Goal: Answer question/provide support: Answer question/provide support

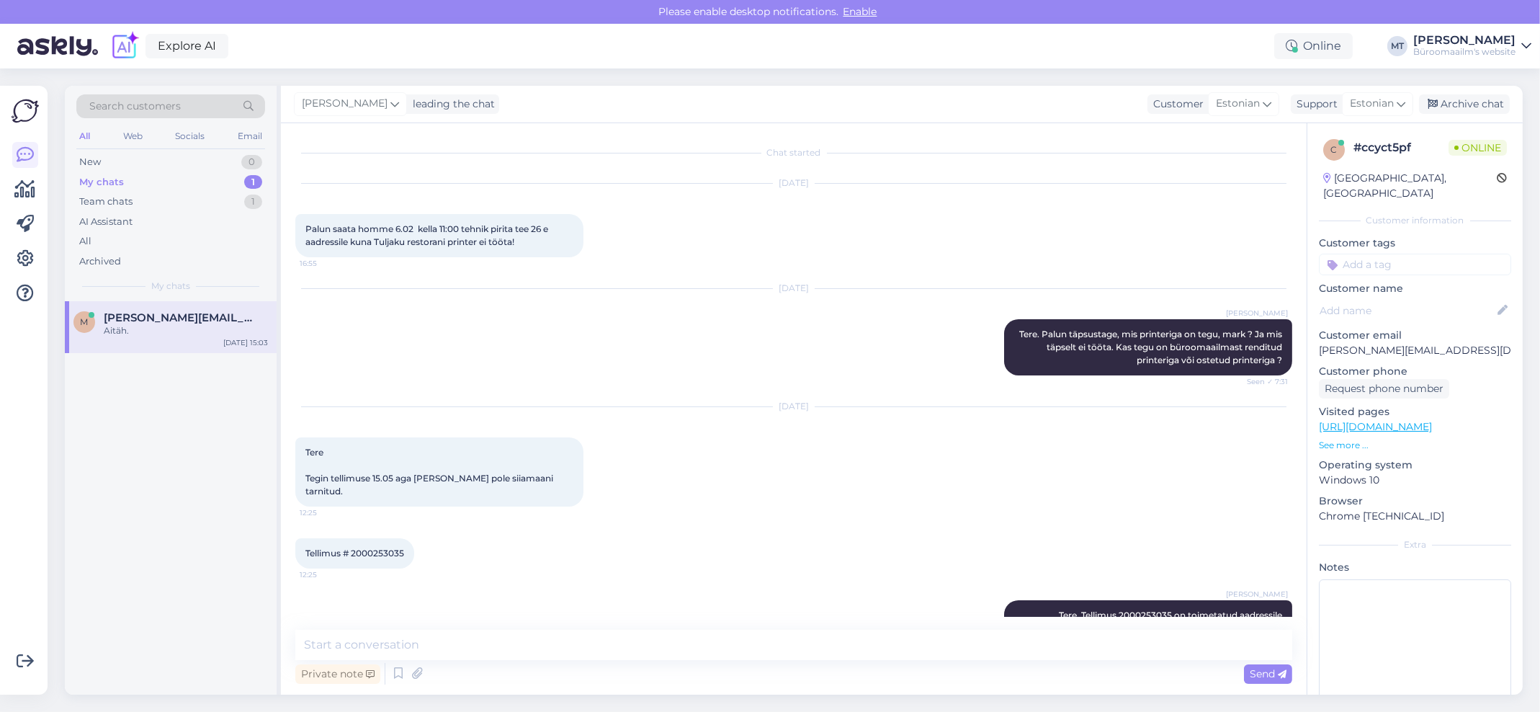
scroll to position [495, 0]
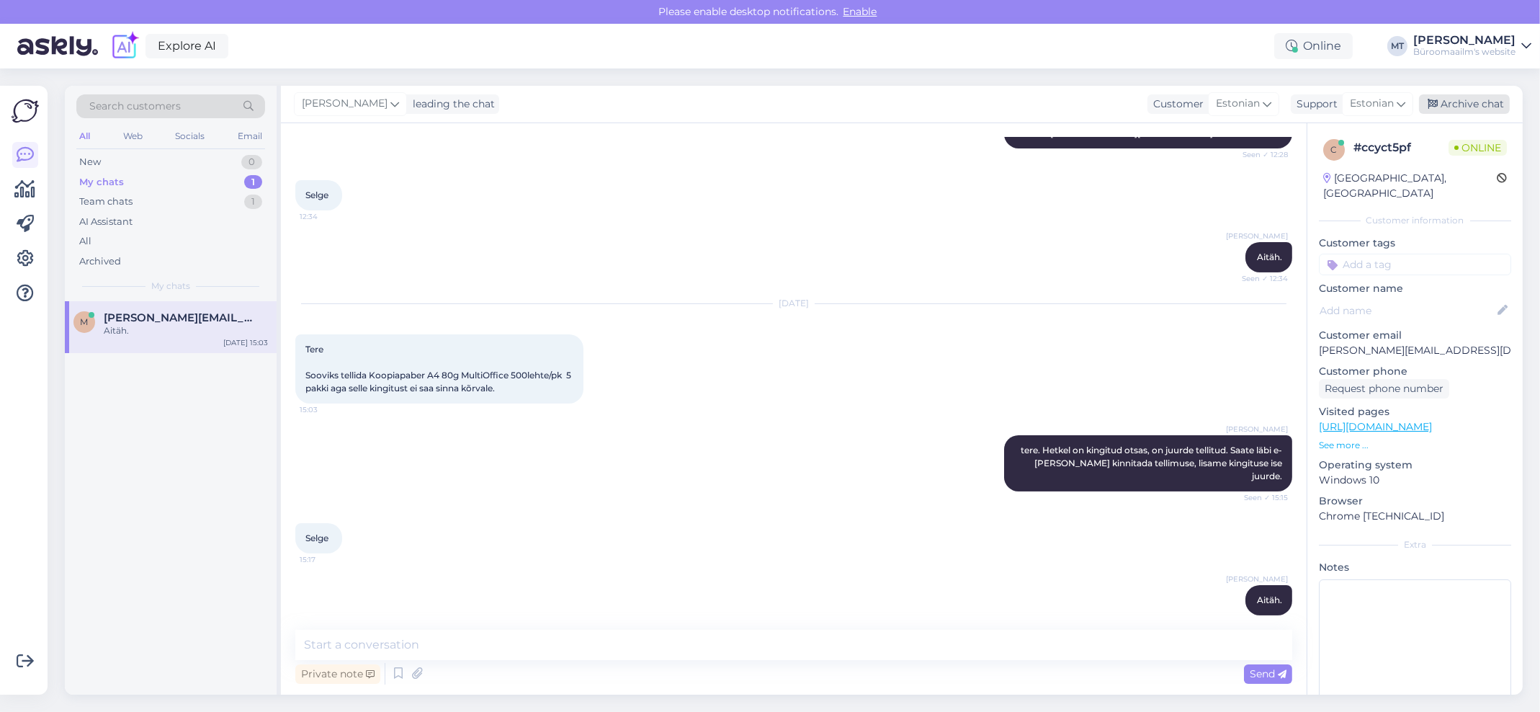
click at [1471, 105] on div "Archive chat" at bounding box center [1464, 103] width 91 height 19
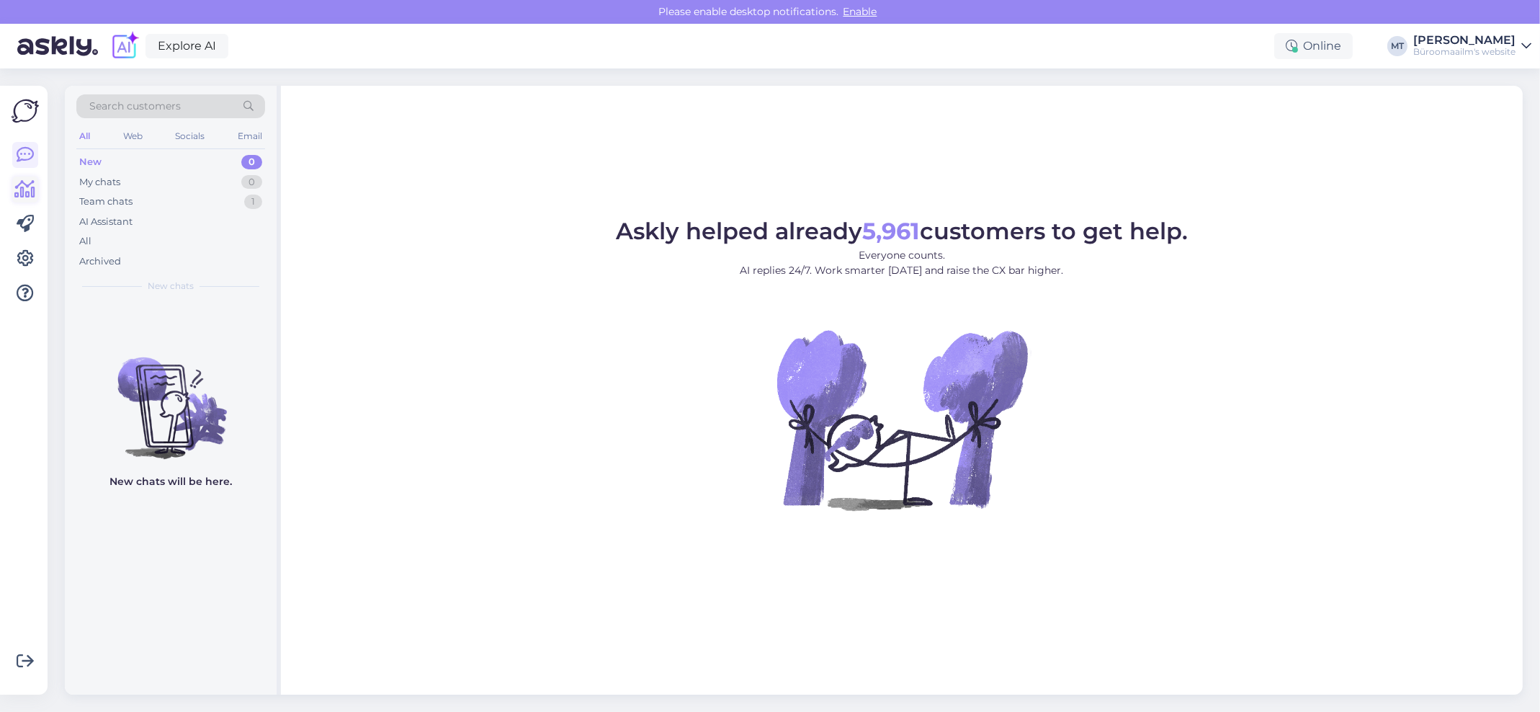
click at [19, 190] on icon at bounding box center [25, 189] width 21 height 17
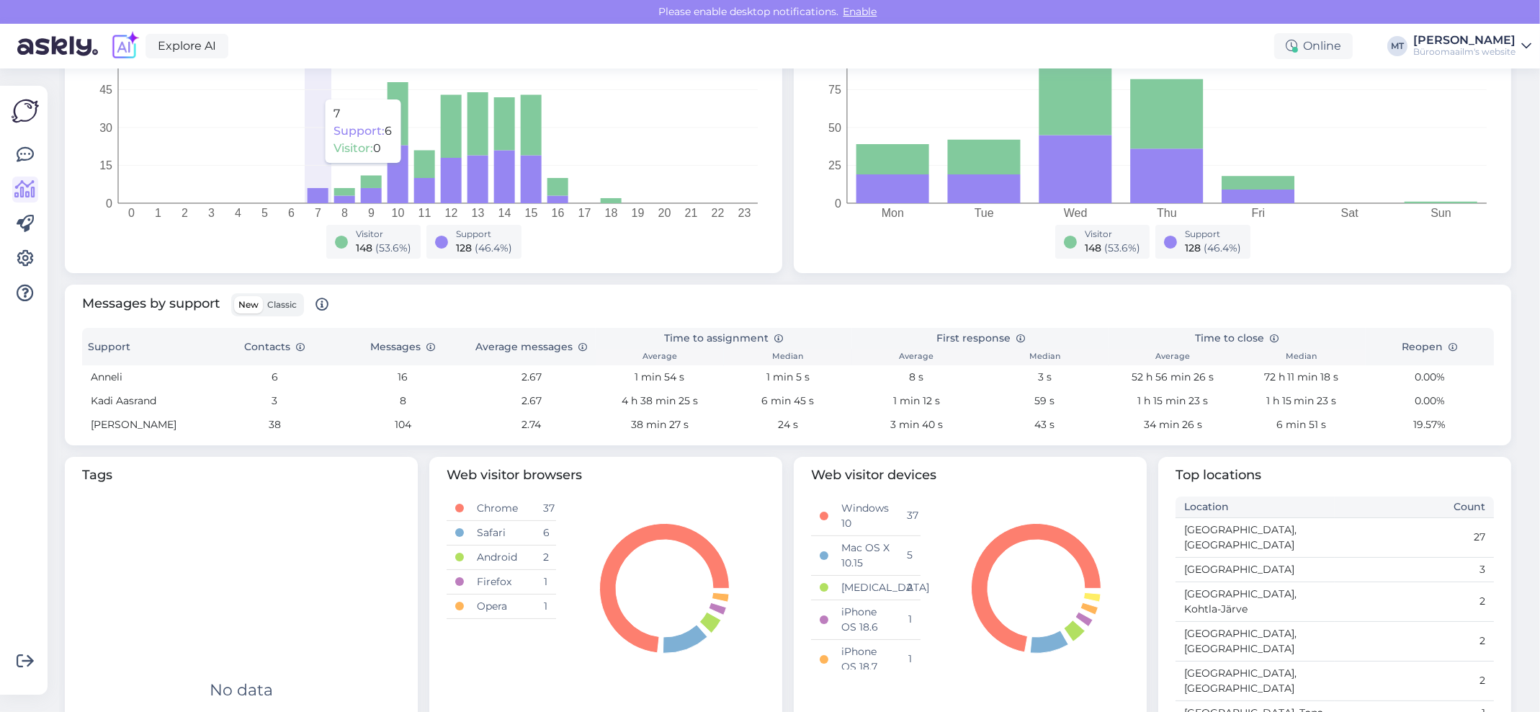
scroll to position [372, 0]
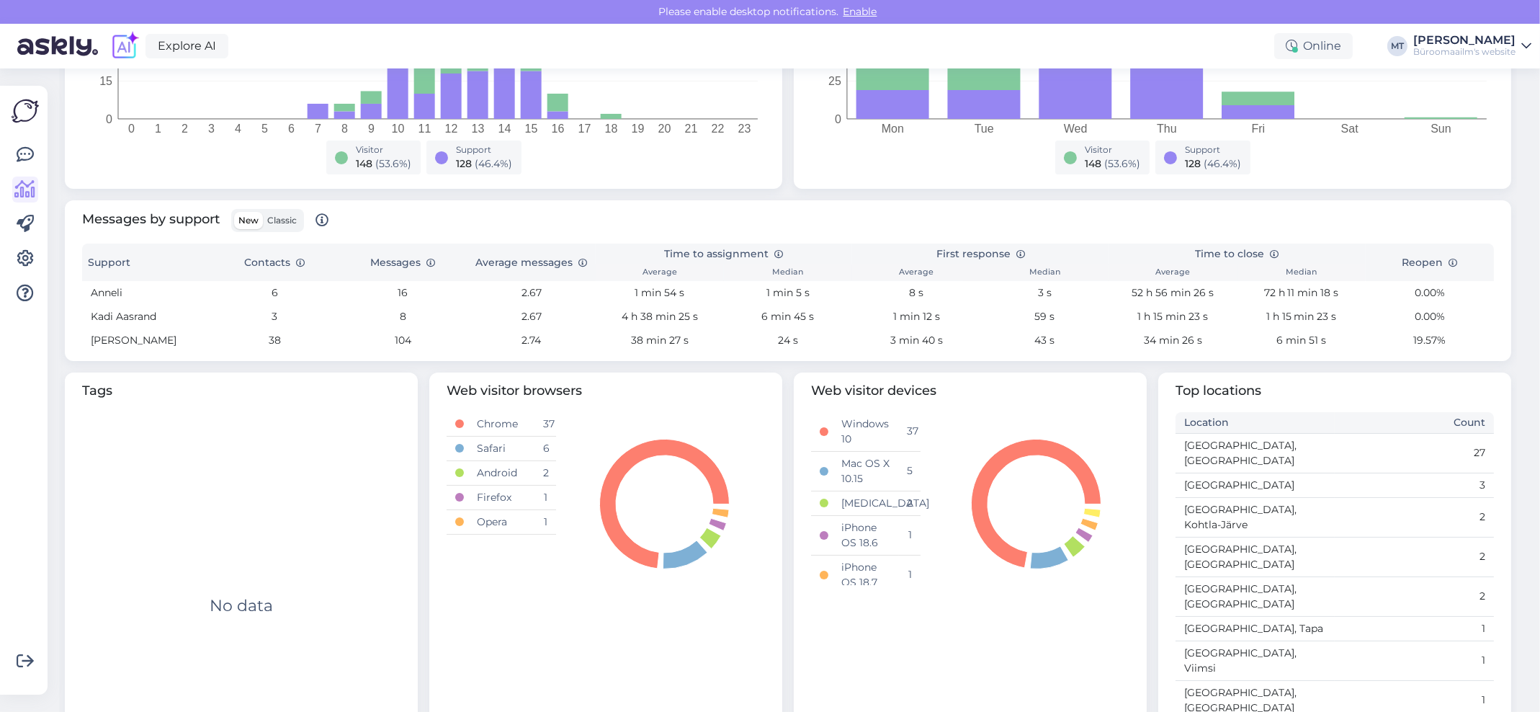
click at [286, 223] on span "Classic" at bounding box center [282, 220] width 30 height 11
click at [263, 212] on input "Classic" at bounding box center [263, 212] width 0 height 0
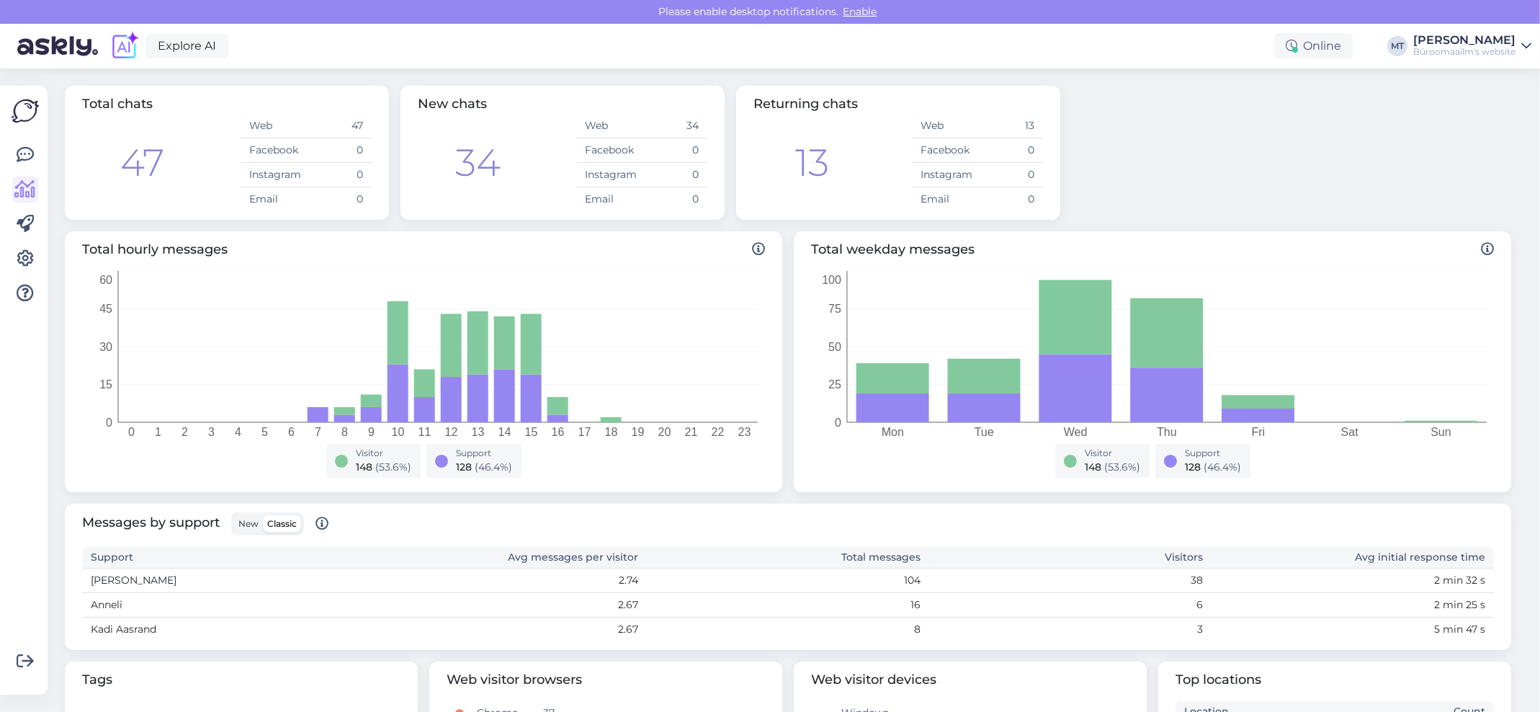
scroll to position [357, 0]
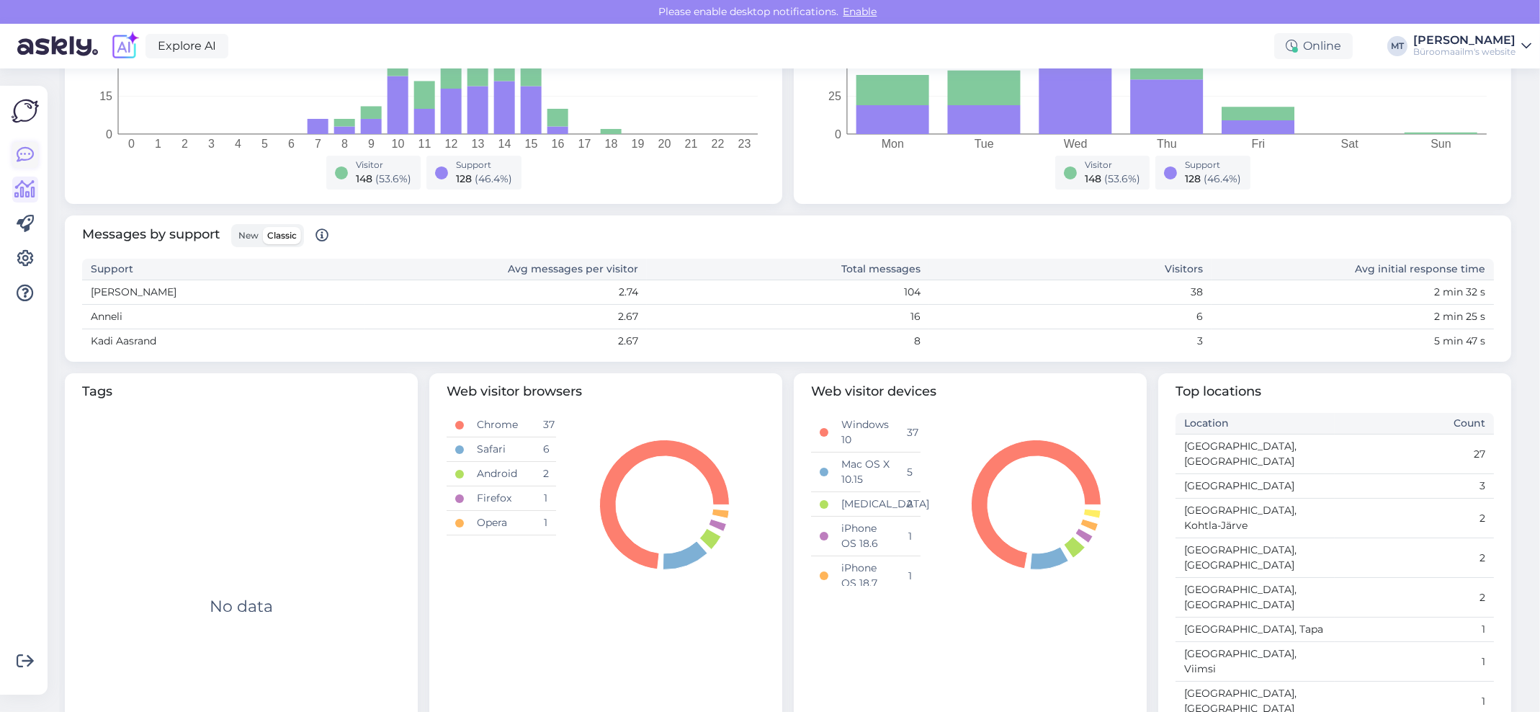
click at [24, 153] on icon at bounding box center [25, 154] width 17 height 17
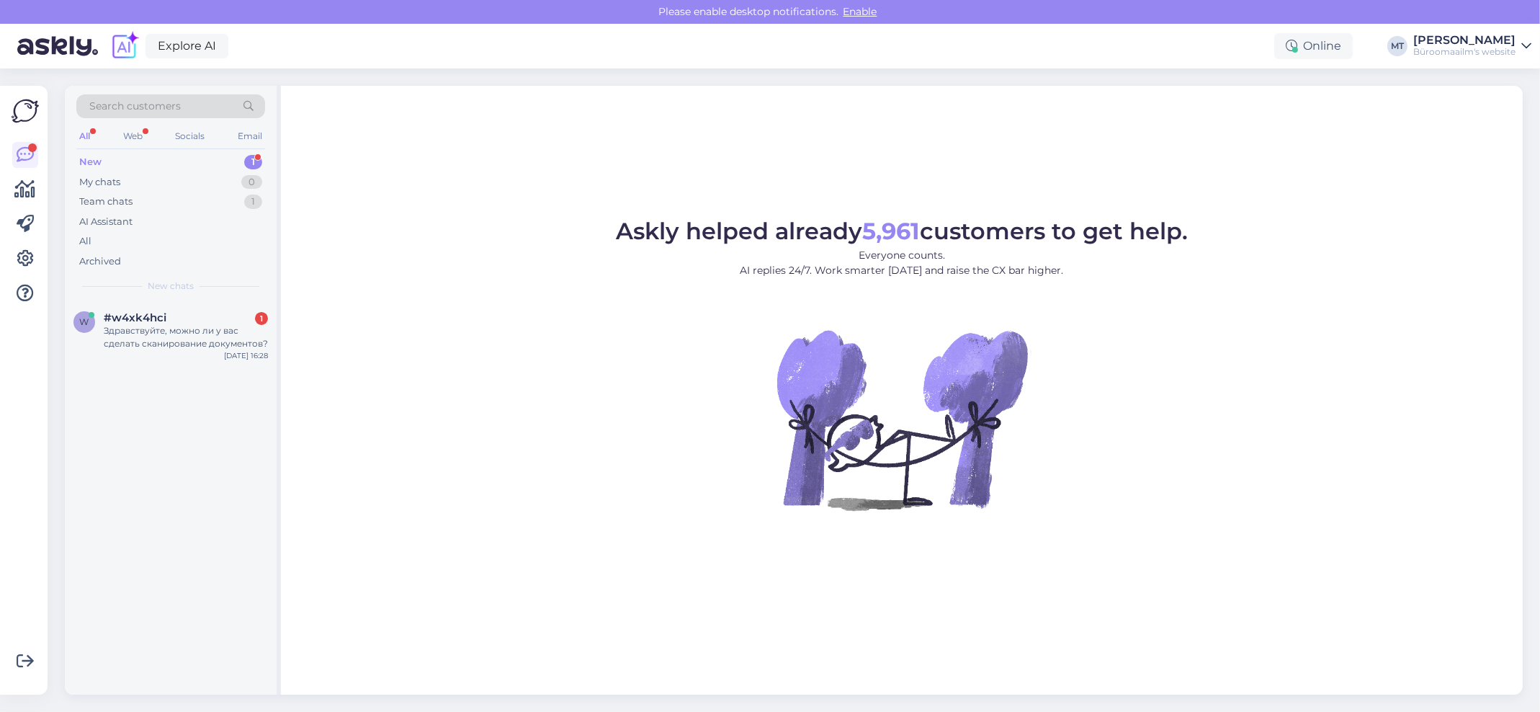
click at [94, 158] on div "New" at bounding box center [90, 162] width 22 height 14
click at [149, 328] on div "Здравствуйте, можно ли у вас сделать сканирование документов?" at bounding box center [186, 337] width 164 height 26
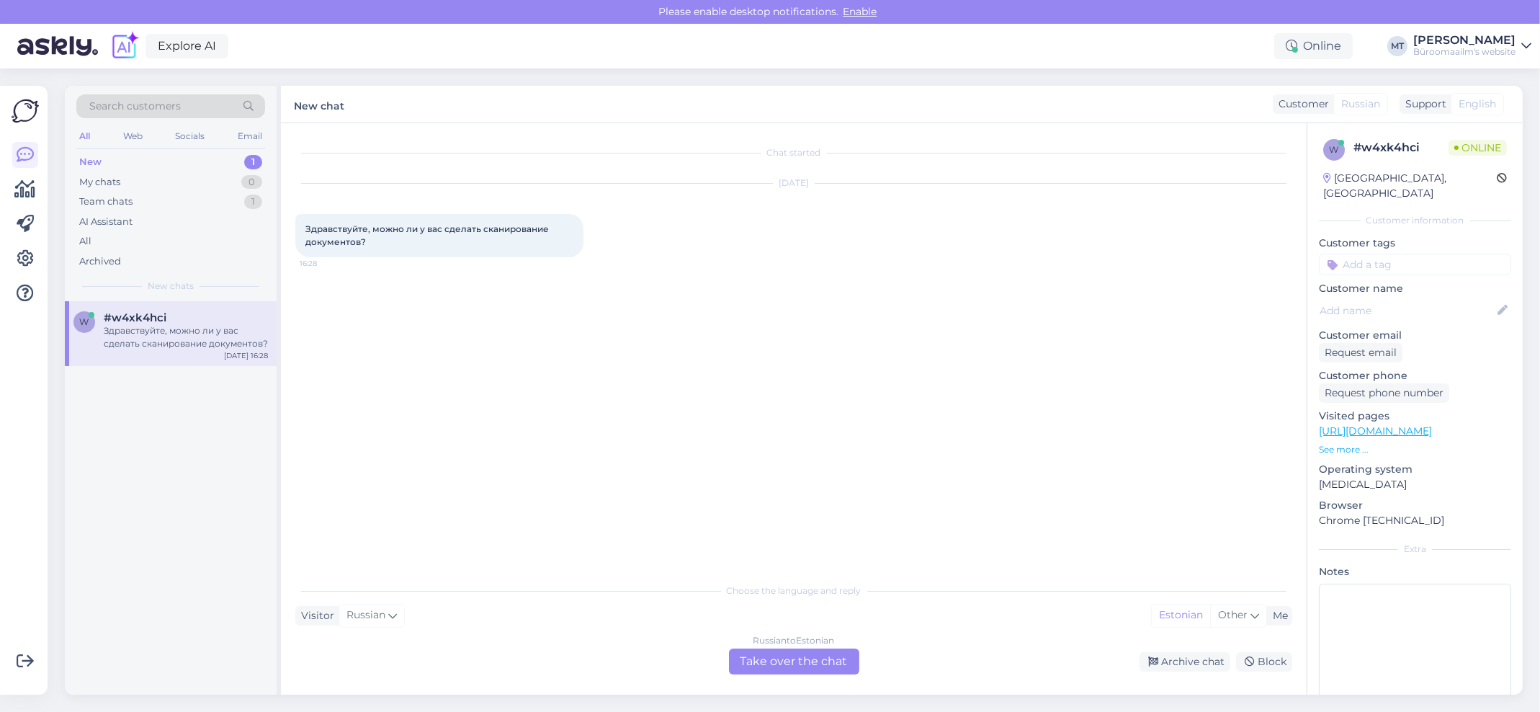
click at [805, 661] on div "Russian to Estonian Take over the chat" at bounding box center [794, 661] width 130 height 26
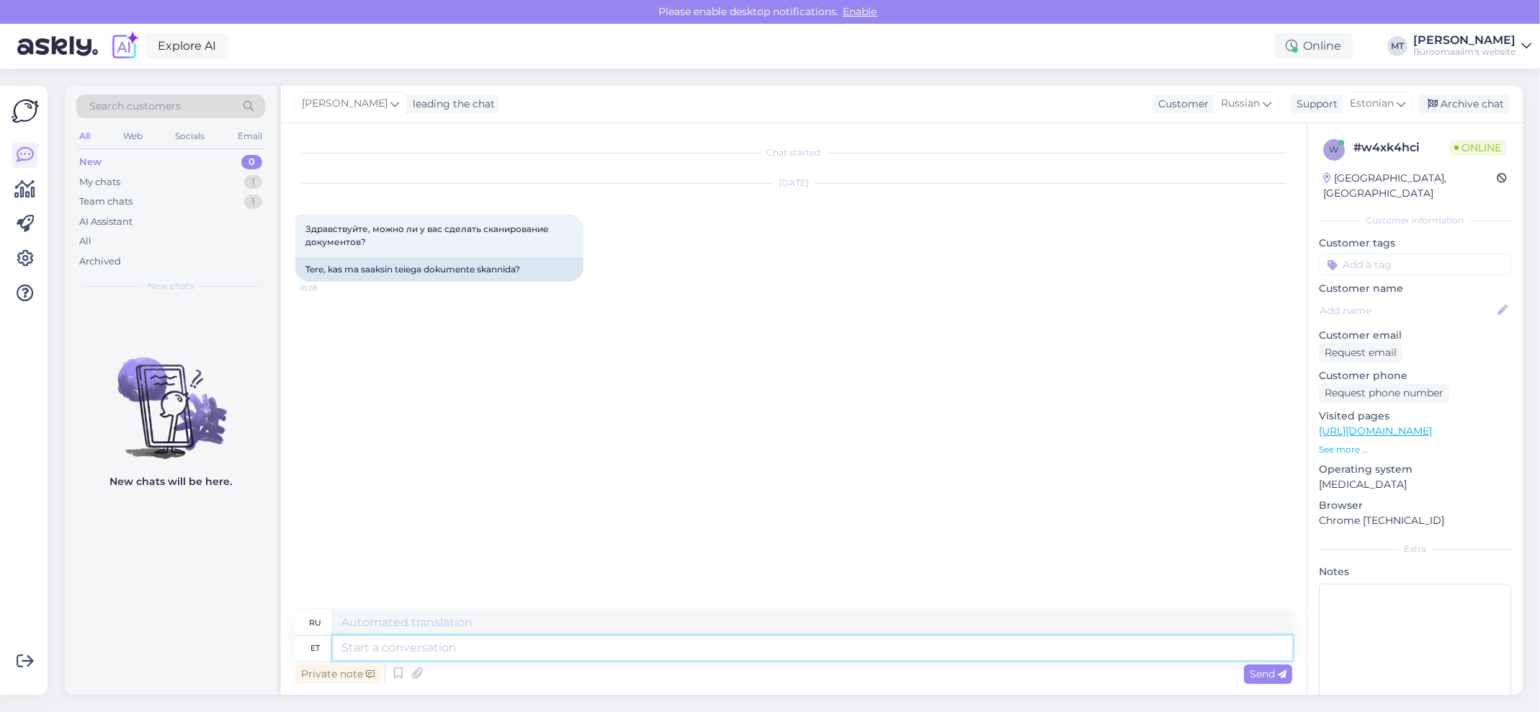
click at [460, 650] on textarea at bounding box center [812, 647] width 959 height 24
type textarea "Tere."
type textarea "Привет."
type textarea "Tere. Millises"
type textarea "Привет. В котором"
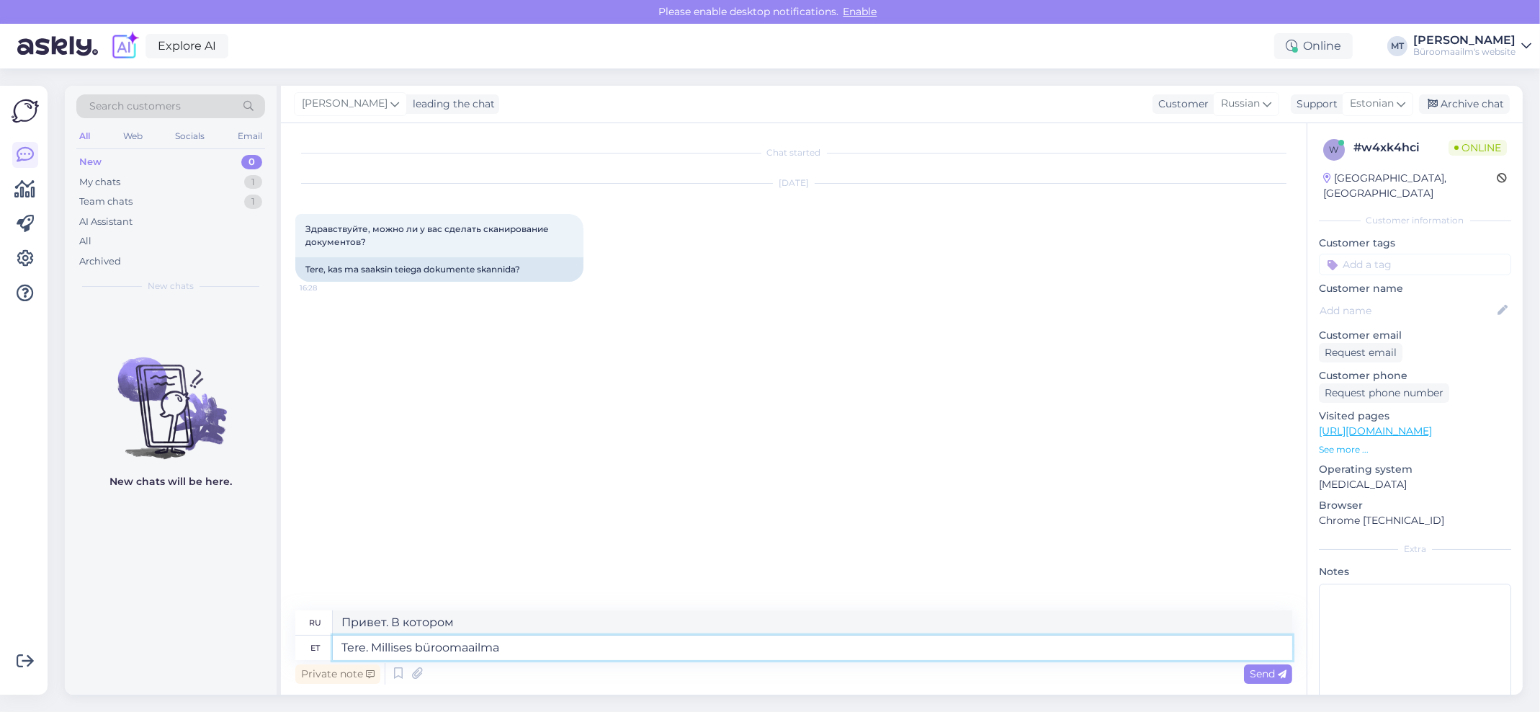
type textarea "Tere. Millises büroomaailma k"
type textarea "Привет. В каком офисном мире"
type textarea "Tere. Millises büroomaailma kaup"
type textarea "Привет. В каком офисном мире это происходит?"
type textarea "Tere. Millises büroomaailma kaupluses s"
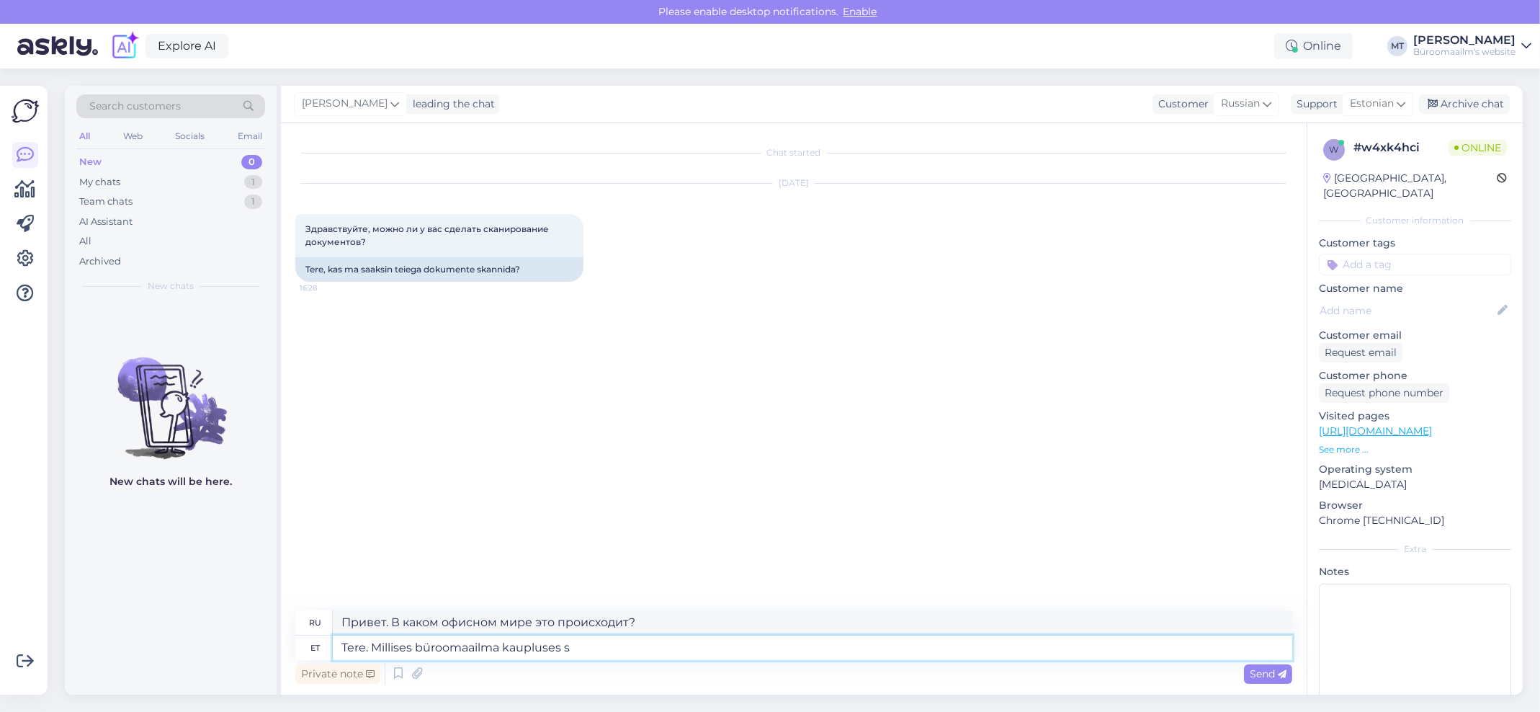
type textarea "Здравствуйте. В каком магазине Office World?"
type textarea "Tere. Millises büroomaailma kaupluses soo"
type textarea "Привет. В каком магазине Office World находится секс?"
type textarea "Tere. Millises büroomaailma kaupluses soovite"
type textarea "Здравствуйте. Какой магазин Office World вам нужен?"
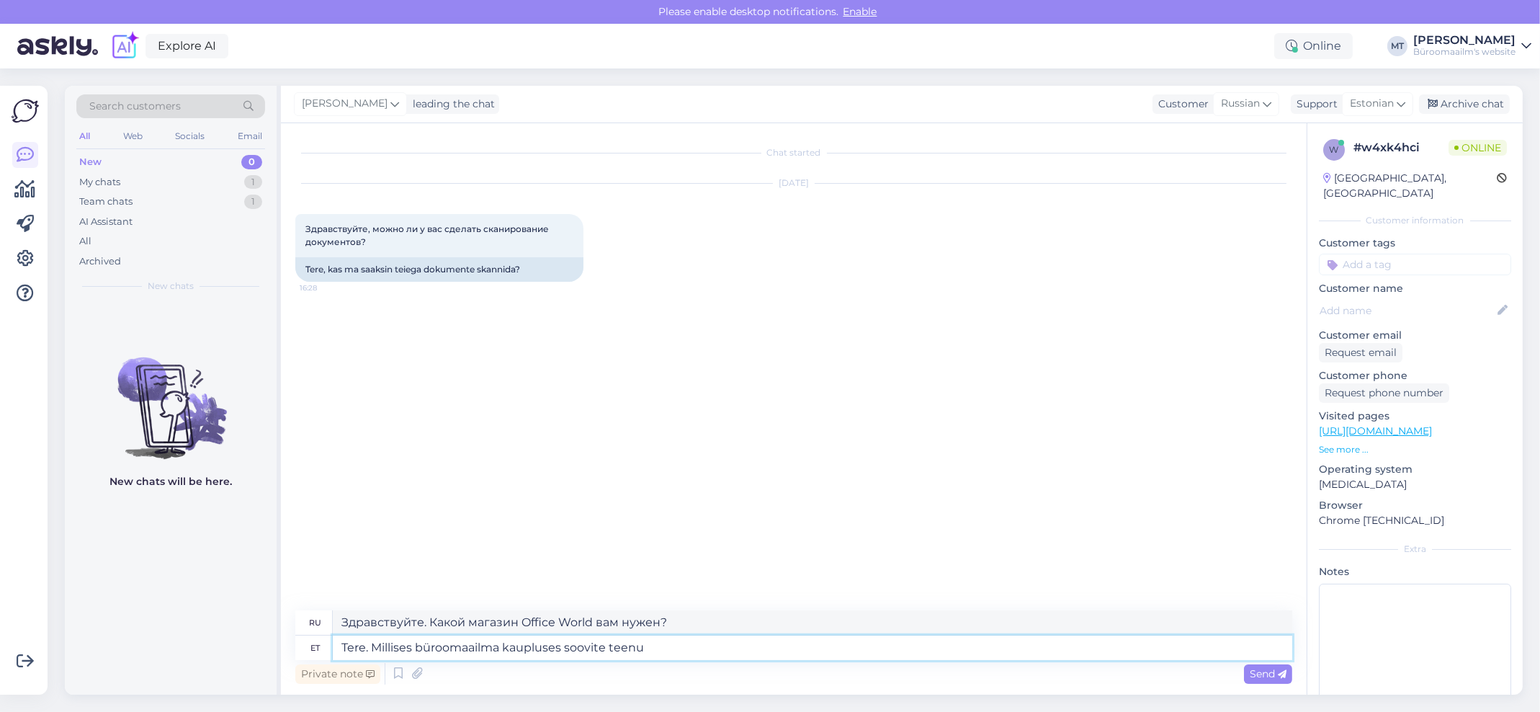
type textarea "Tere. Millises büroomaailma kaupluses soovite teenus"
type textarea "Здравствуйте. В каком магазине Office World вы хотели бы воспользоваться услуго…"
type textarea "Tere. Millises büroomaailma kaupluses soovite teenust tehsa"
type textarea "Здравствуйте. В каком магазине канцтоваров вы хотели бы воспользоваться этой ус…"
type textarea "Tere. Millises büroomaailma kaupluses soovite teenust tehs"
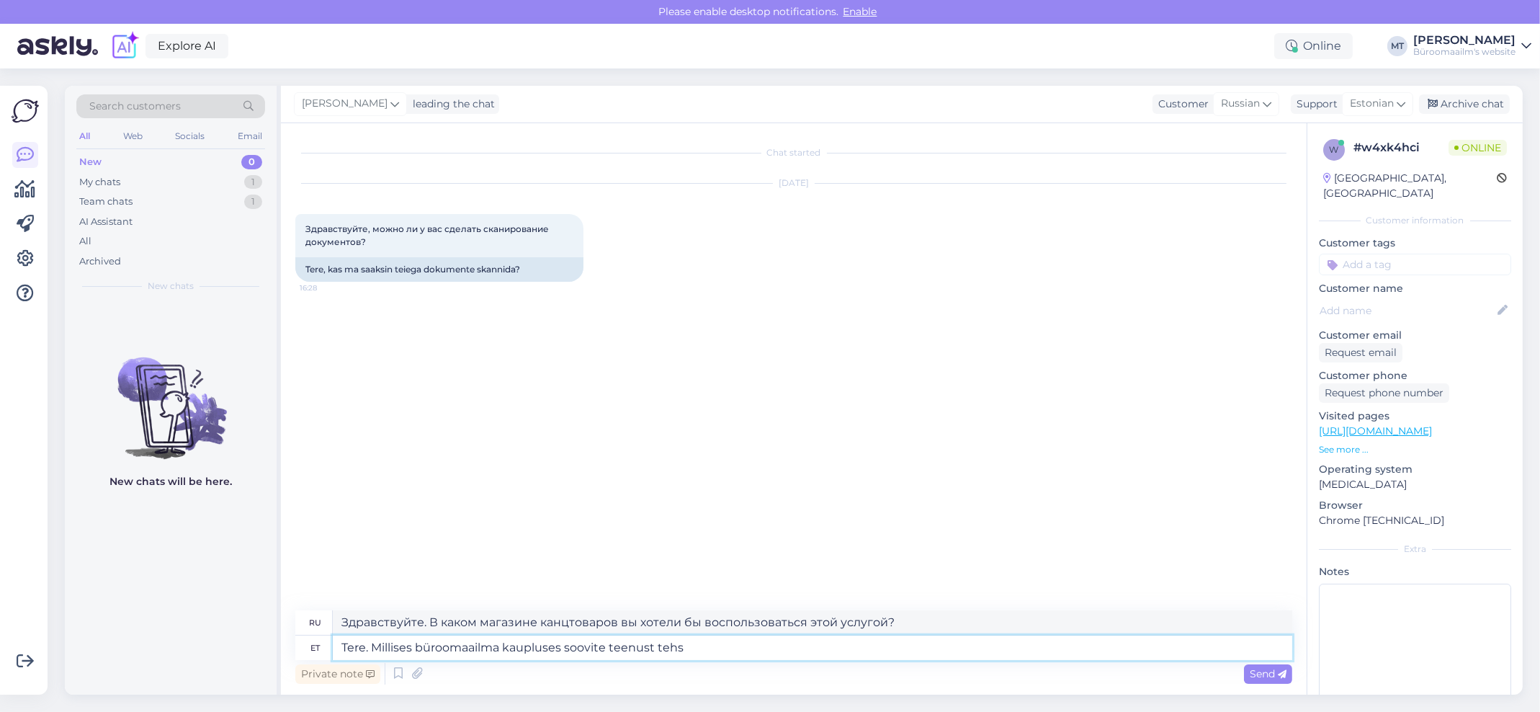
type textarea "Здравствуйте. В каком магазине Office World вы хотели бы воспользоваться этой у…"
type textarea "Tere. Millises büroomaailma kaupluses soovite teenust teha"
type textarea "Здравствуйте. В каком магазине Office World вы хотели бы получить услугу?"
drag, startPoint x: 498, startPoint y: 643, endPoint x: 416, endPoint y: 646, distance: 82.2
click at [416, 646] on textarea "Tere. Millises büroomaailma kaupluses soovite teenust teha" at bounding box center [812, 647] width 959 height 24
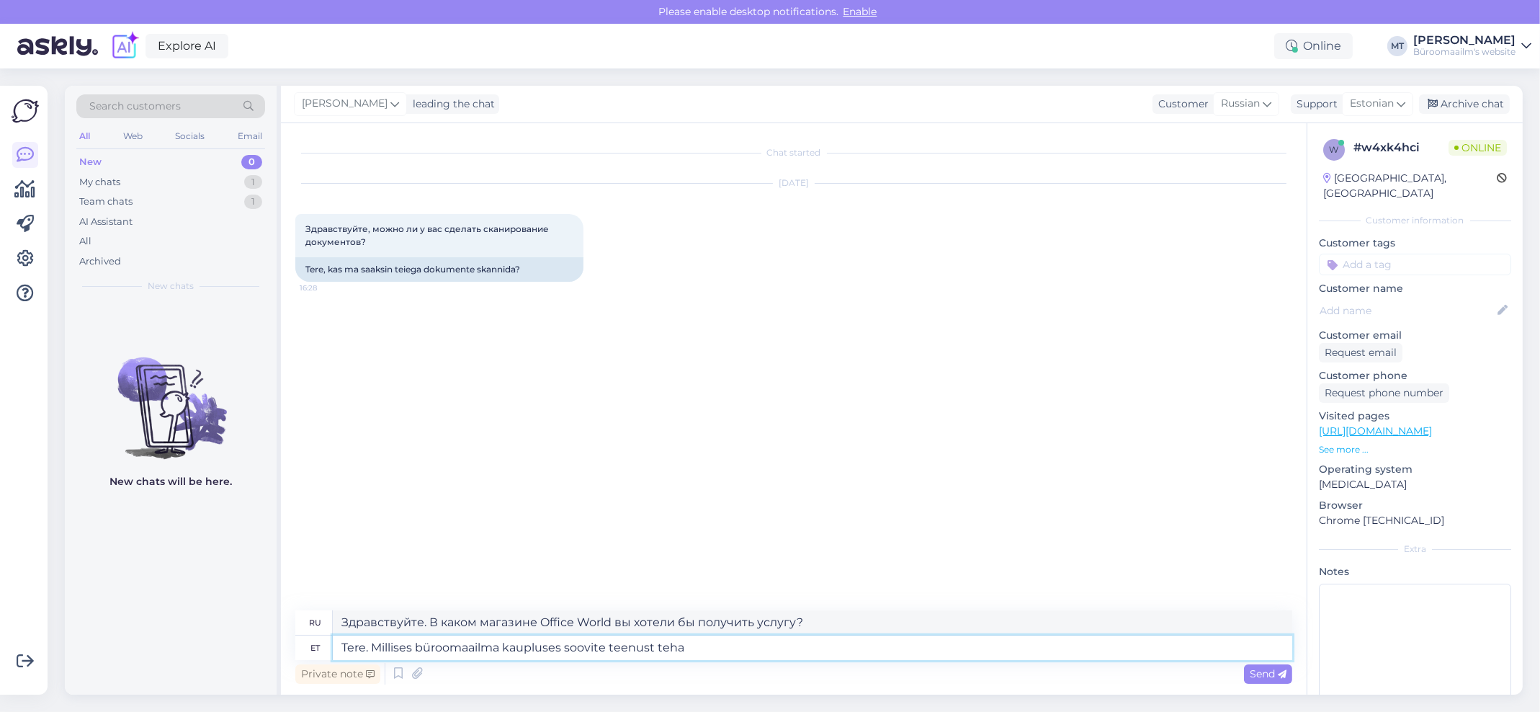
type textarea "Tere. Millises kaupluses soovite teenust teha"
type textarea "Здравствуйте. В каком магазине вы хотели бы получить услугу?"
click at [630, 651] on textarea "Tere. Millises kaupluses soovite teenust teha" at bounding box center [812, 647] width 959 height 24
type textarea "Tere. Millises kaupluses soovite teenust teha ?"
type textarea "Здравствуйте. В каком магазине вы хотели бы воспользоваться услугой?"
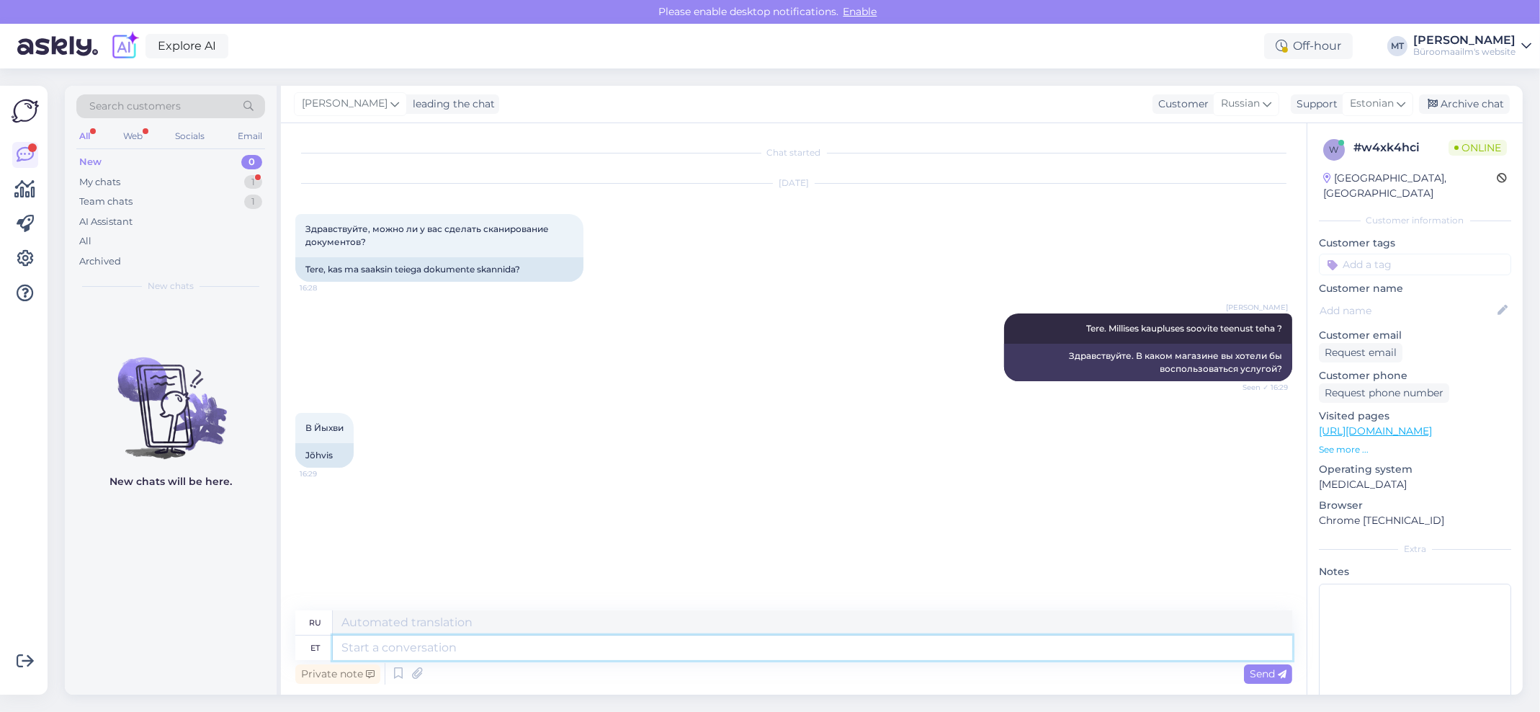
click at [385, 648] on textarea at bounding box center [812, 647] width 959 height 24
type textarea "Palun"
type textarea "Пожалуйста"
type textarea "Palun kirjutage"
type textarea "Пожалуйста, напишите"
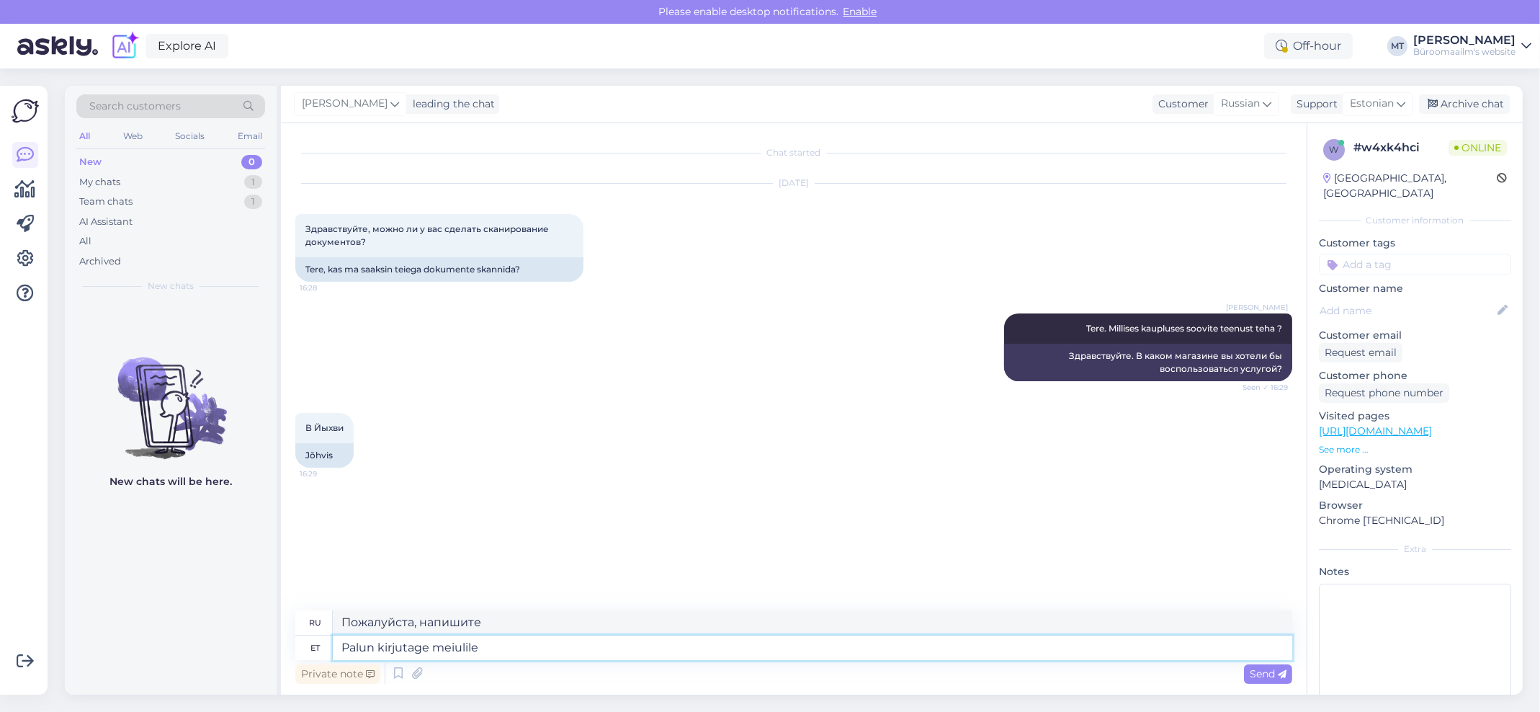
type textarea "Palun kirjutage meiulile v"
type textarea "Пожалуйста, напишите мне."
type textarea "Palun kirjutage meiulile või hel"
type textarea "Пожалуйста, напишите мне или"
type textarea "Palun kirjutage meiulile või helistage"
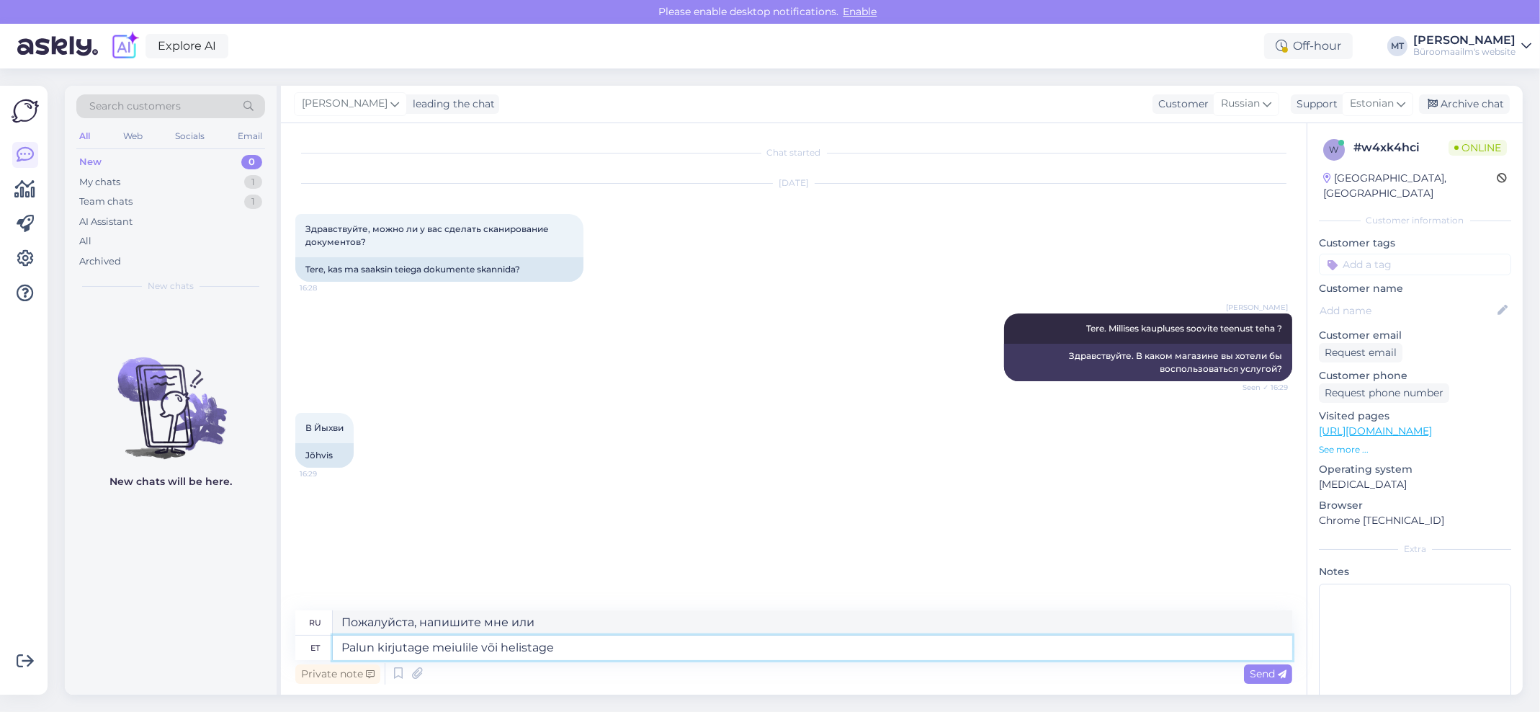
type textarea "Пожалуйста, напишите нам или позвоните."
paste textarea "Kaupluse telefon (+372) 337 0297 E-post: johvi@byroomaailm.ee"
type textarea "Palun kirjutage meiulile või helistage Kaupluse telefon (+372) 337 0297 E-post:…"
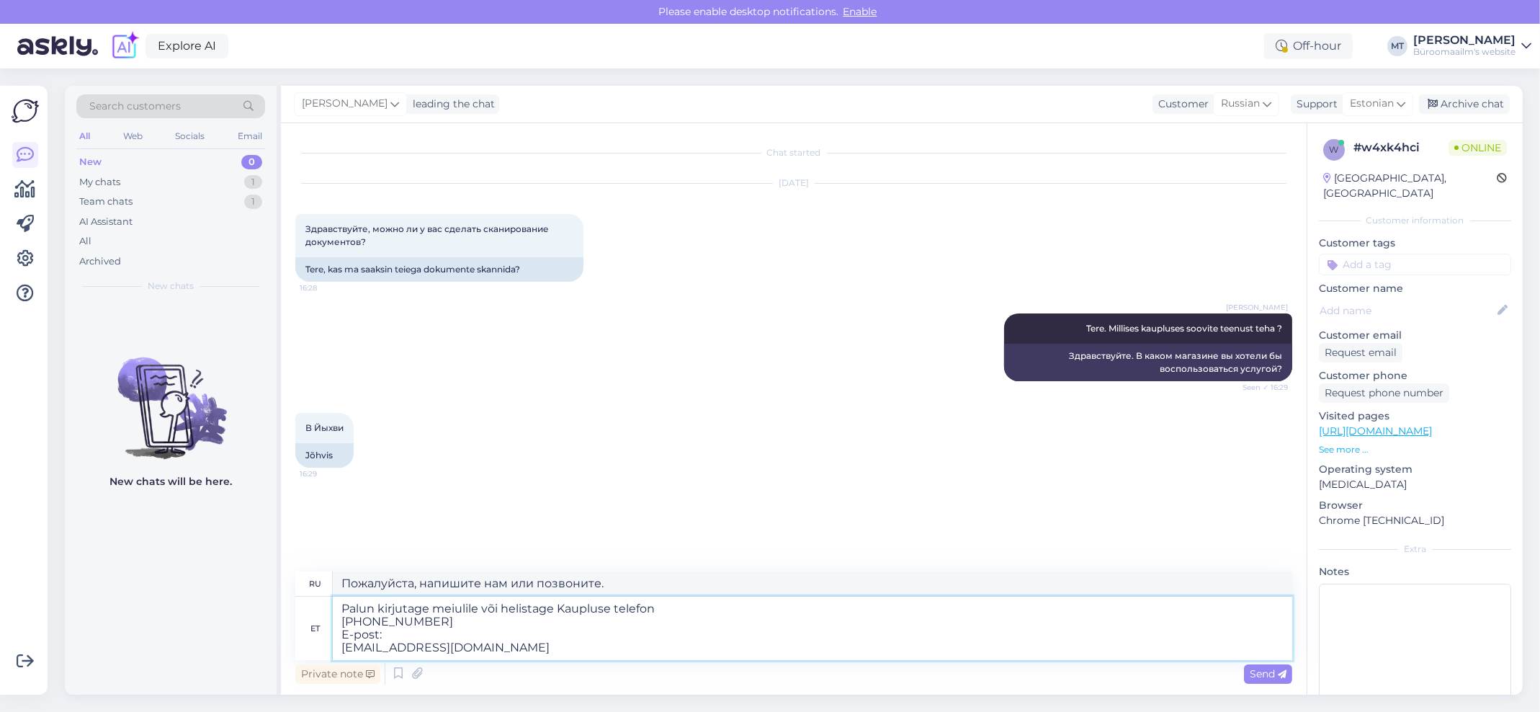
type textarea "Пожалуйста, напишите нам или позвоните в магазин по телефону (+372) 337 0297 Эл…"
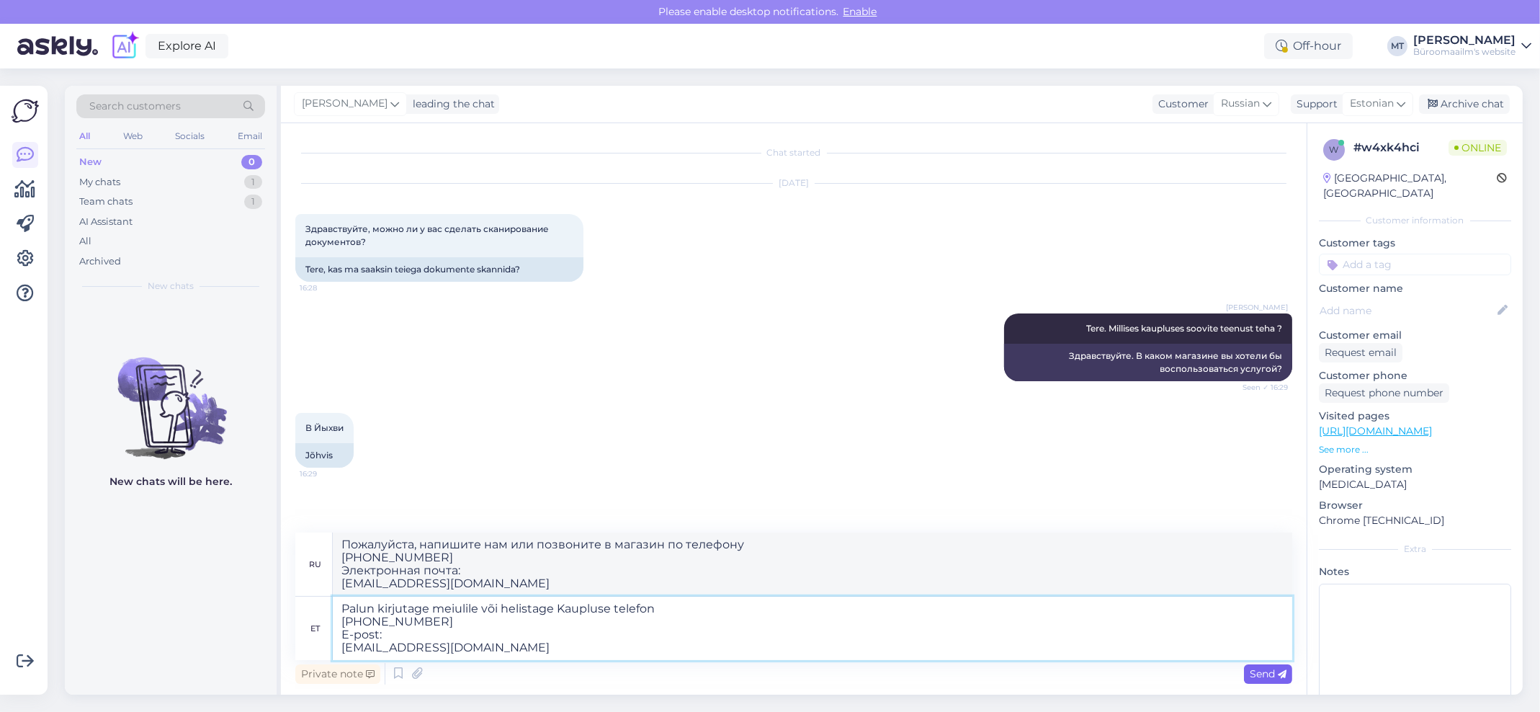
type textarea "Palun kirjutage meiulile või helistage Kaupluse telefon (+372) 337 0297 E-post:…"
click at [1260, 668] on span "Send" at bounding box center [1268, 673] width 37 height 13
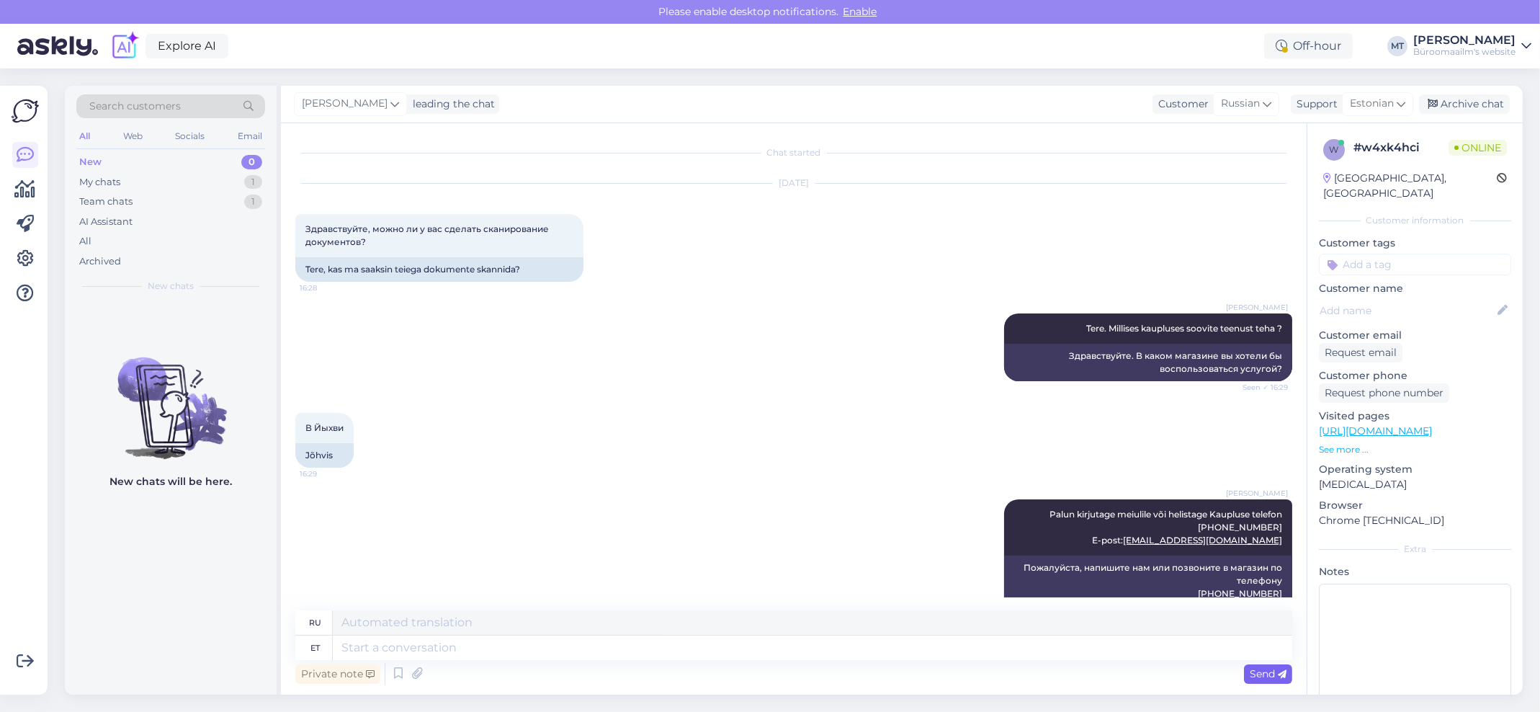
scroll to position [63, 0]
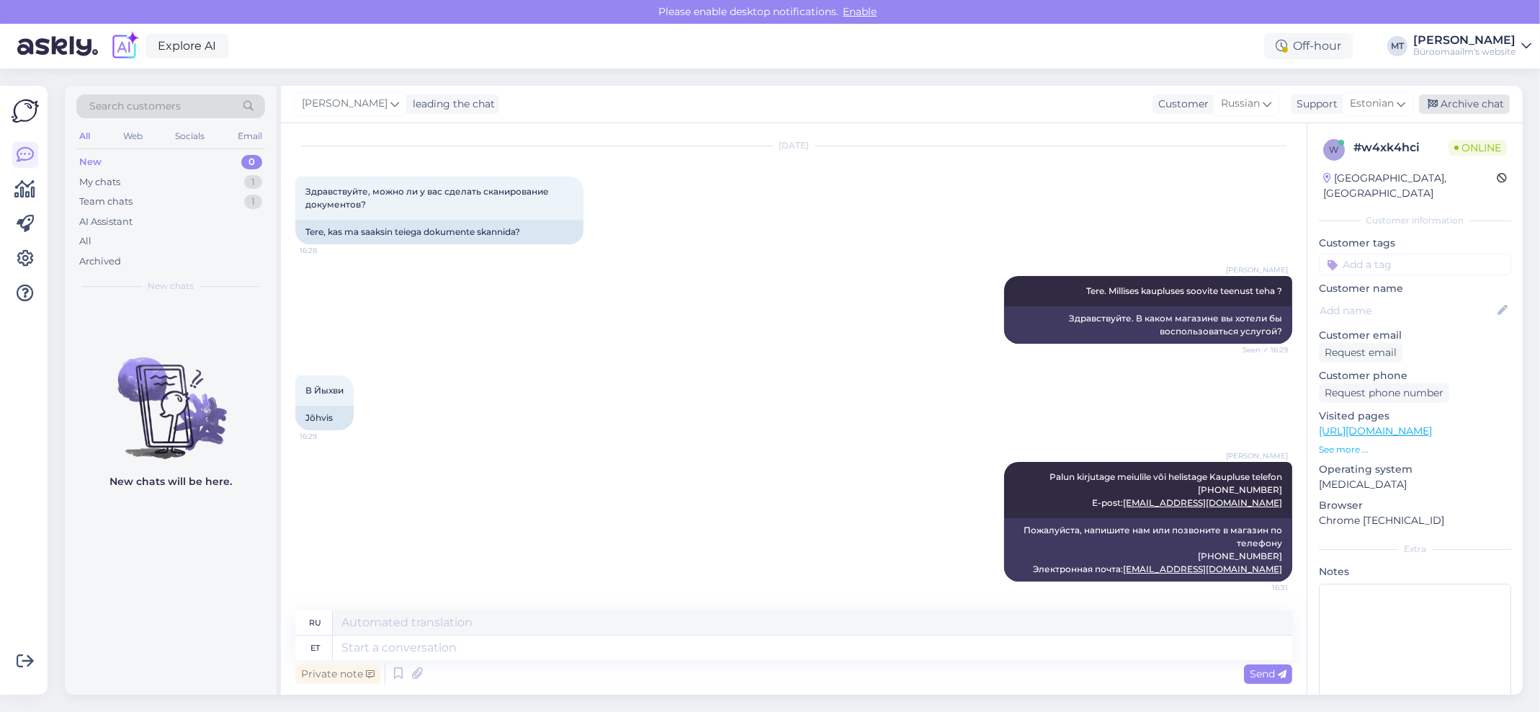
click at [1464, 102] on div "Archive chat" at bounding box center [1464, 103] width 91 height 19
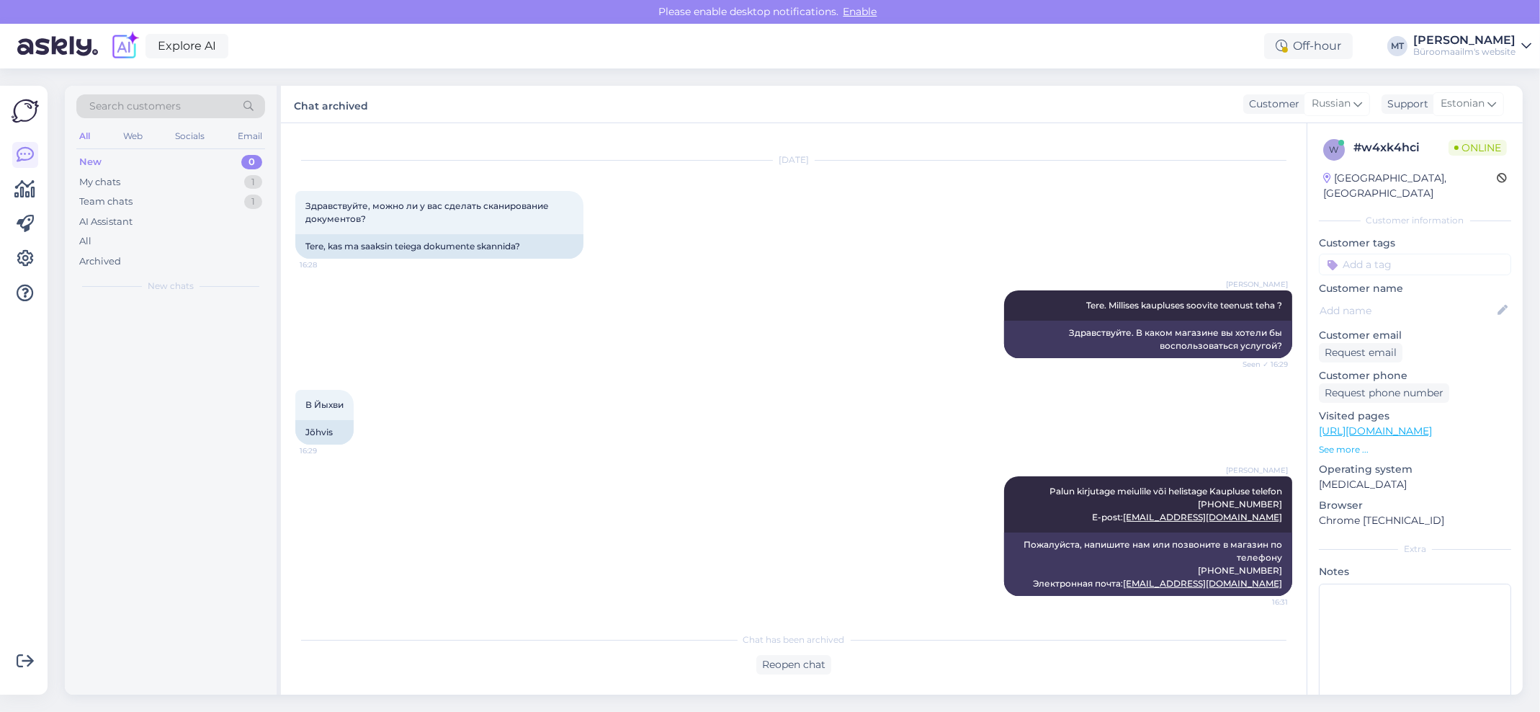
scroll to position [48, 0]
